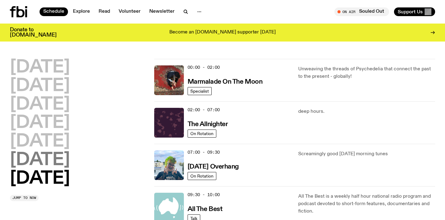
click at [62, 158] on h2 "[DATE]" at bounding box center [40, 159] width 60 height 17
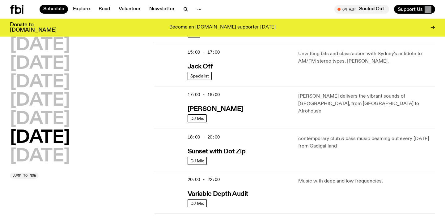
scroll to position [309, 0]
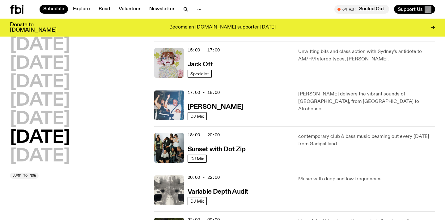
click at [178, 97] on img at bounding box center [169, 105] width 30 height 30
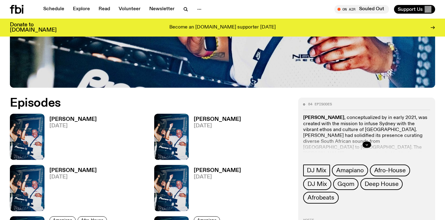
scroll to position [243, 0]
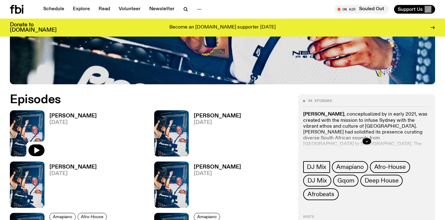
click at [34, 124] on img at bounding box center [27, 133] width 35 height 46
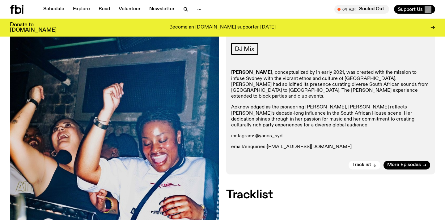
scroll to position [82, 0]
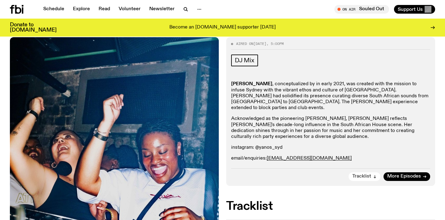
click at [372, 172] on button "Tracklist" at bounding box center [365, 176] width 32 height 9
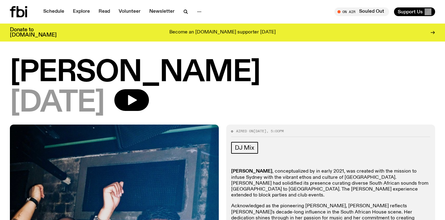
scroll to position [0, 0]
click at [138, 103] on icon "button" at bounding box center [132, 100] width 12 height 12
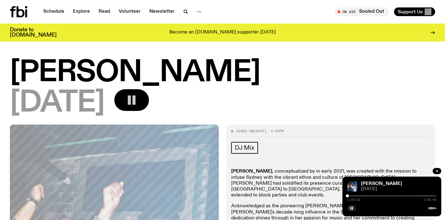
click at [394, 195] on div at bounding box center [392, 195] width 89 height 1
click at [397, 195] on div at bounding box center [382, 195] width 89 height 1
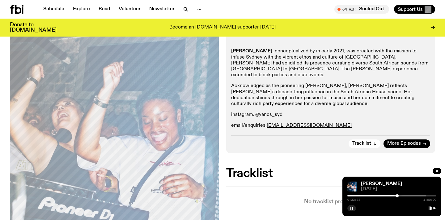
scroll to position [115, 0]
click at [351, 206] on button "button" at bounding box center [352, 208] width 9 height 6
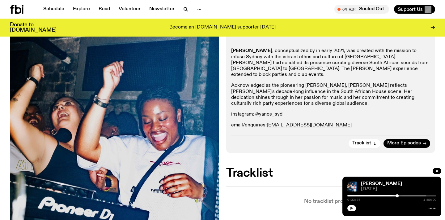
click at [351, 206] on button "button" at bounding box center [352, 208] width 9 height 6
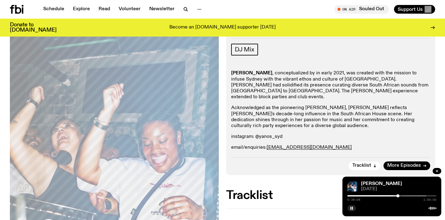
scroll to position [93, 0]
click at [405, 195] on div at bounding box center [382, 195] width 89 height 1
click at [407, 196] on div at bounding box center [382, 195] width 89 height 1
click at [410, 195] on div at bounding box center [382, 195] width 89 height 1
click at [412, 195] on div at bounding box center [410, 195] width 3 height 3
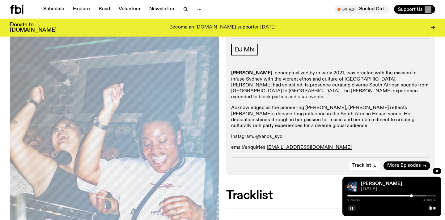
click at [414, 196] on div at bounding box center [382, 195] width 89 height 1
click at [416, 196] on div at bounding box center [382, 195] width 89 height 1
click at [414, 195] on div at bounding box center [371, 195] width 89 height 1
